Goal: Task Accomplishment & Management: Use online tool/utility

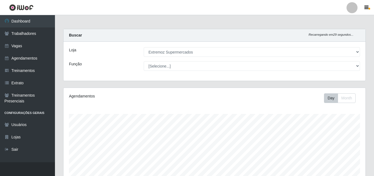
select select "519"
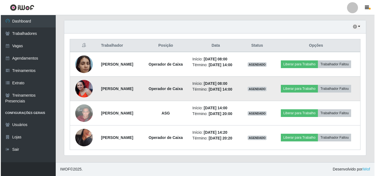
scroll to position [114, 302]
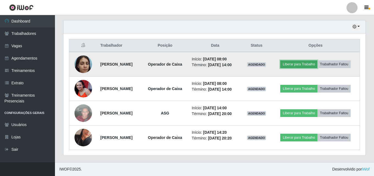
click at [301, 67] on button "Liberar para Trabalho" at bounding box center [298, 64] width 37 height 8
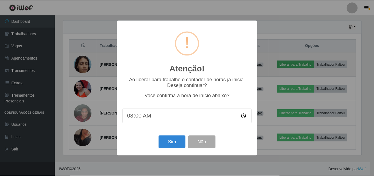
scroll to position [114, 299]
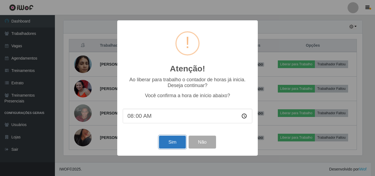
click at [174, 142] on button "Sim" at bounding box center [172, 142] width 27 height 13
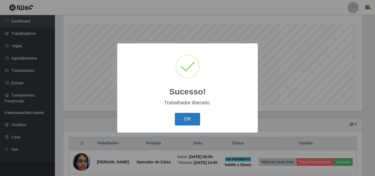
click at [191, 121] on button "OK" at bounding box center [188, 119] width 26 height 13
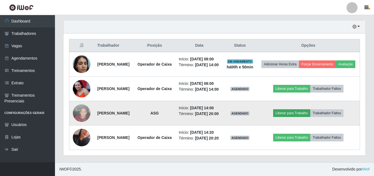
scroll to position [228, 0]
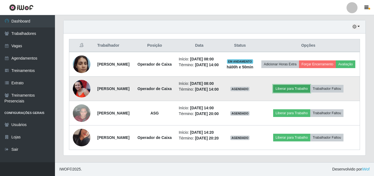
click at [291, 85] on button "Liberar para Trabalho" at bounding box center [291, 89] width 37 height 8
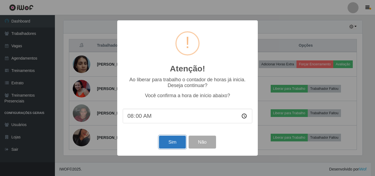
click at [170, 147] on button "Sim" at bounding box center [172, 142] width 27 height 13
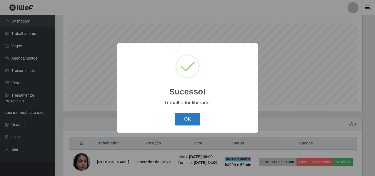
click at [188, 115] on button "OK" at bounding box center [188, 119] width 26 height 13
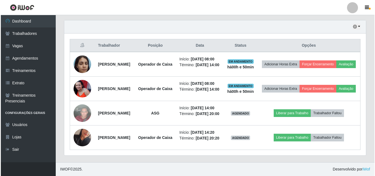
scroll to position [228, 0]
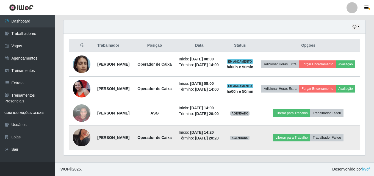
click at [82, 135] on img at bounding box center [82, 137] width 18 height 31
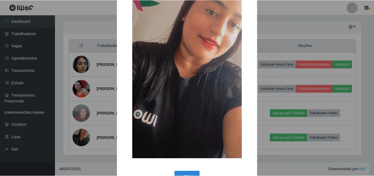
scroll to position [55, 0]
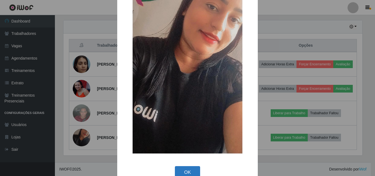
click at [187, 169] on button "OK" at bounding box center [188, 172] width 26 height 13
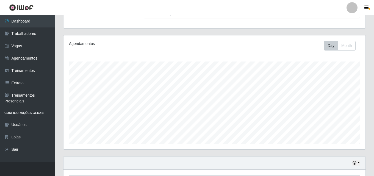
scroll to position [36, 0]
